Goal: Find specific page/section: Find specific page/section

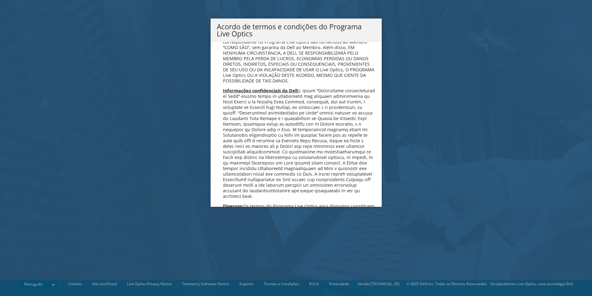
scroll to position [458, 0]
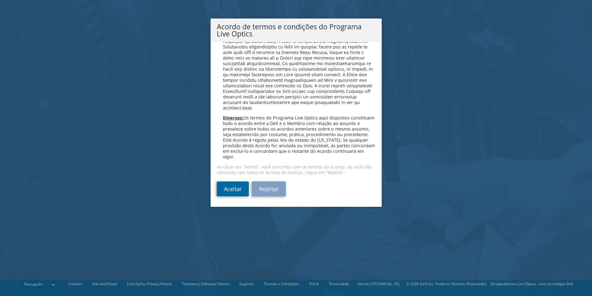
click at [231, 188] on link "Aceitar" at bounding box center [233, 188] width 32 height 15
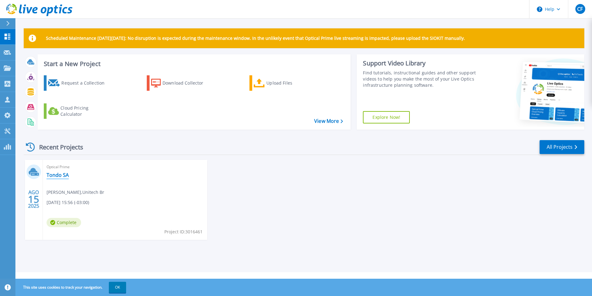
click at [66, 173] on link "Tondo SA" at bounding box center [58, 175] width 22 height 6
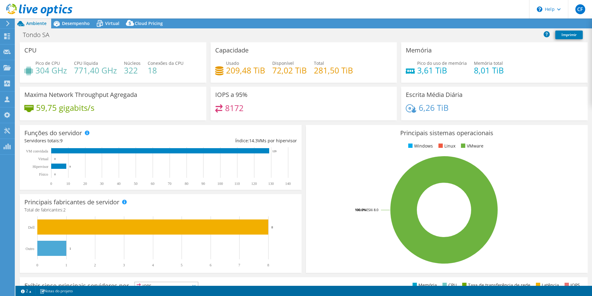
select select "USD"
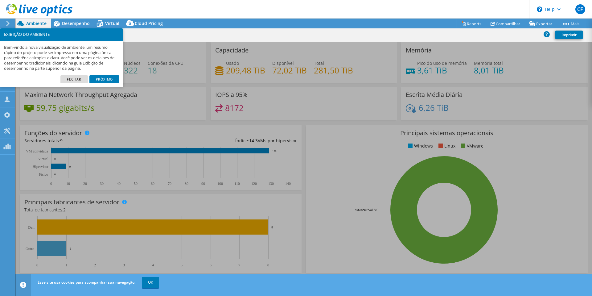
click at [81, 78] on link "Fechar" at bounding box center [73, 79] width 27 height 8
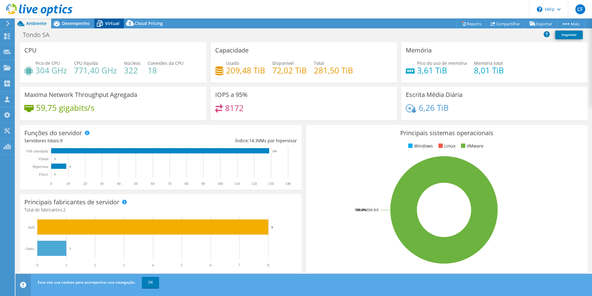
click at [115, 20] on div "Virtual" at bounding box center [109, 23] width 30 height 10
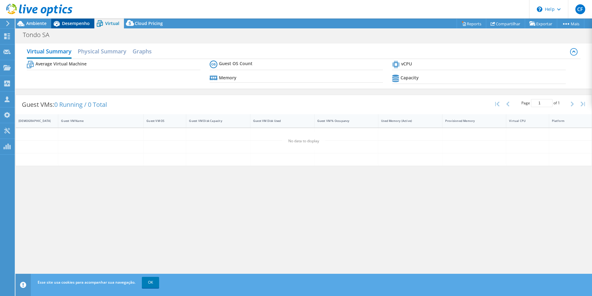
click at [79, 23] on span "Desempenho" at bounding box center [76, 23] width 28 height 6
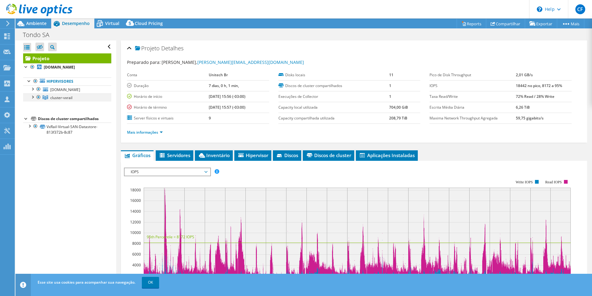
click at [31, 98] on div at bounding box center [32, 96] width 6 height 6
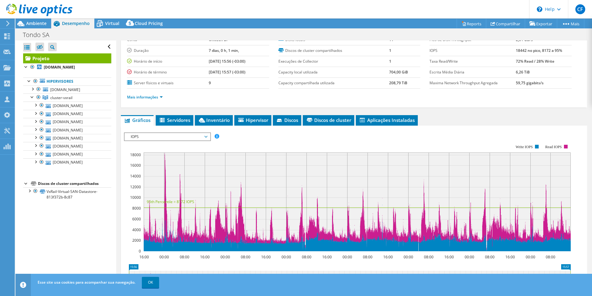
scroll to position [31, 0]
